Goal: Information Seeking & Learning: Learn about a topic

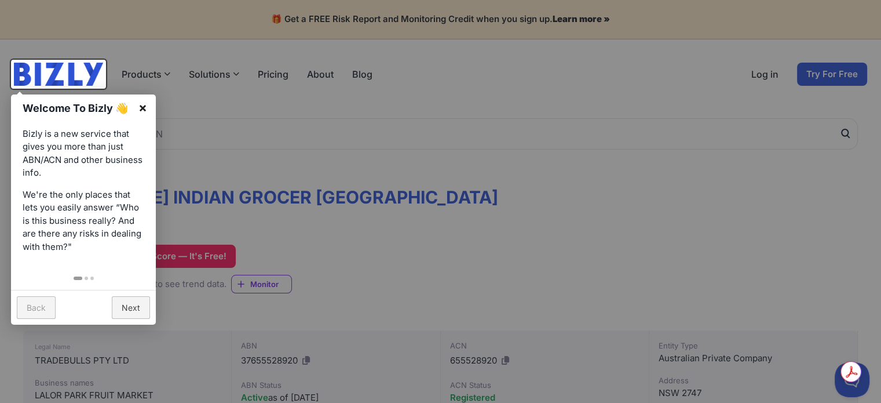
click at [148, 105] on link "×" at bounding box center [143, 107] width 26 height 26
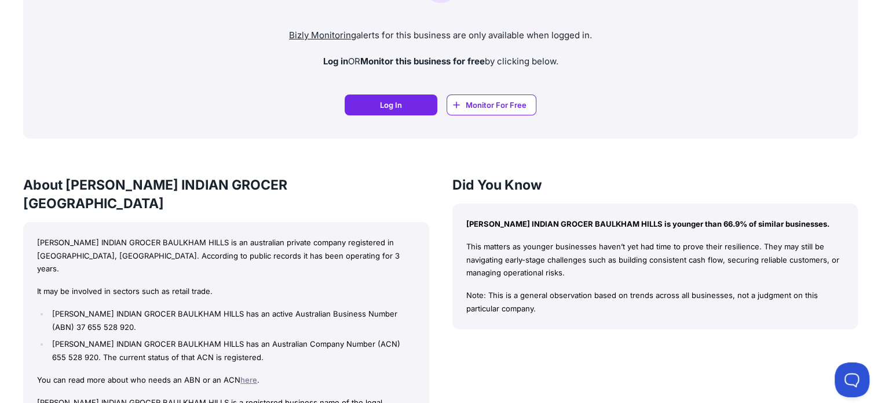
scroll to position [946, 0]
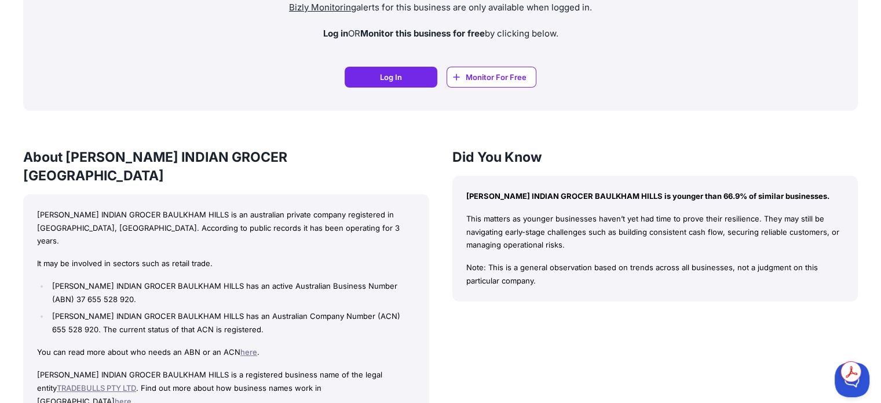
click at [105, 383] on link "TRADEBULLS PTY LTD" at bounding box center [96, 387] width 79 height 9
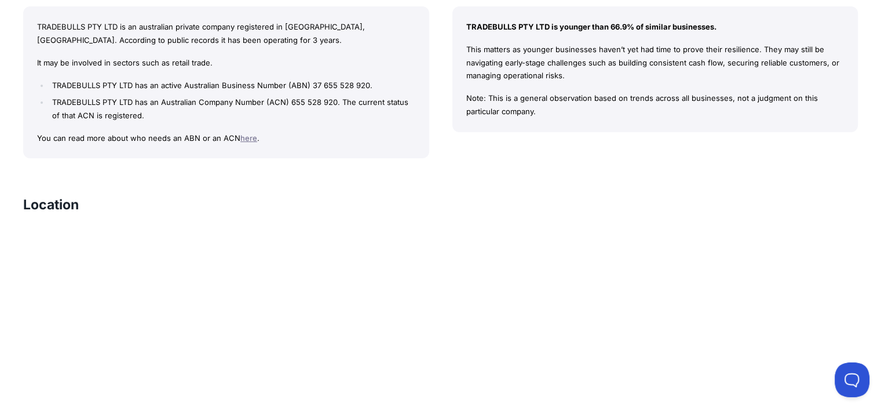
scroll to position [1097, 0]
